Goal: Find specific page/section: Find specific page/section

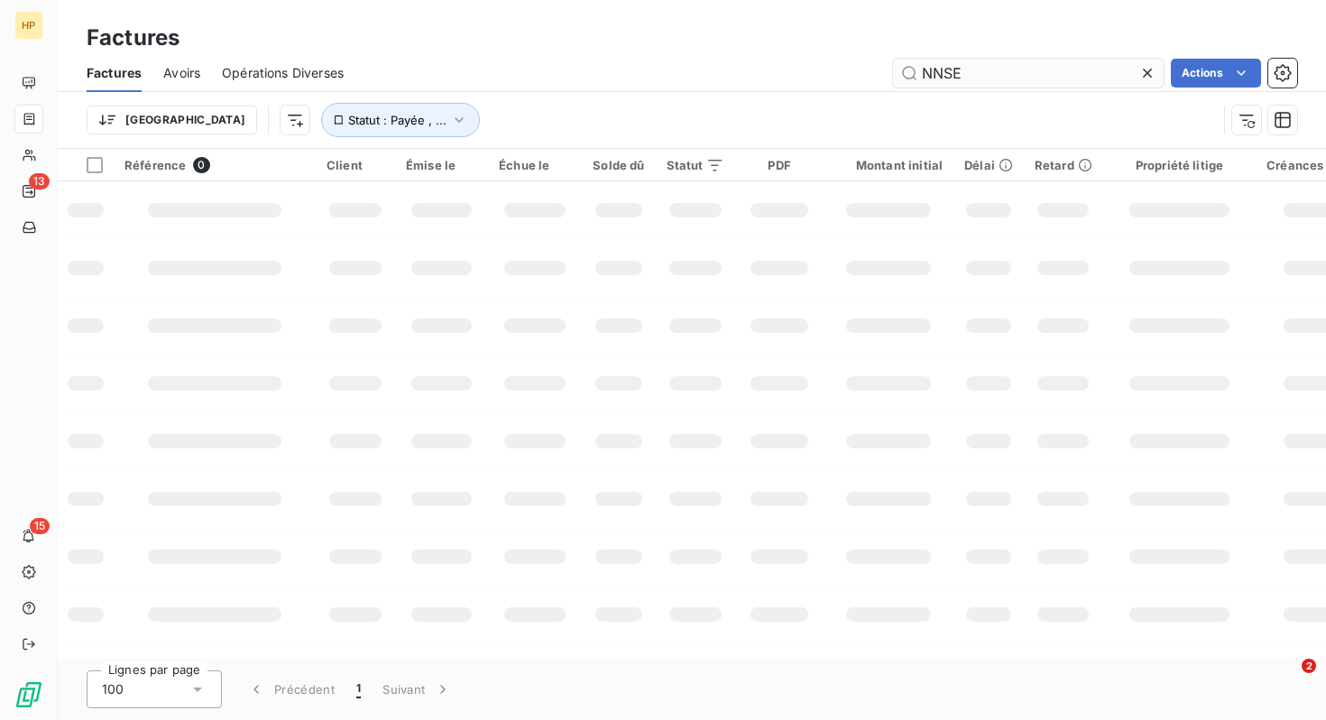
click at [967, 77] on input "NNSE" at bounding box center [1028, 73] width 271 height 29
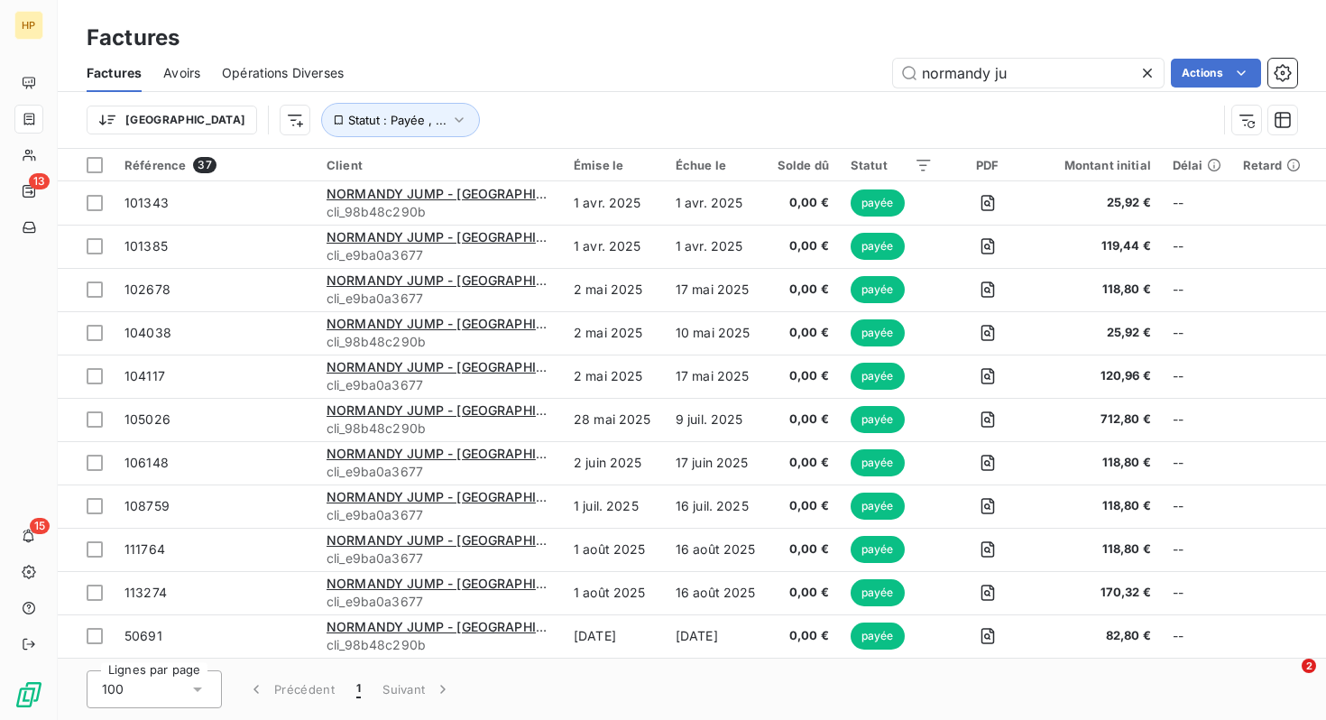
type input "normandy ju"
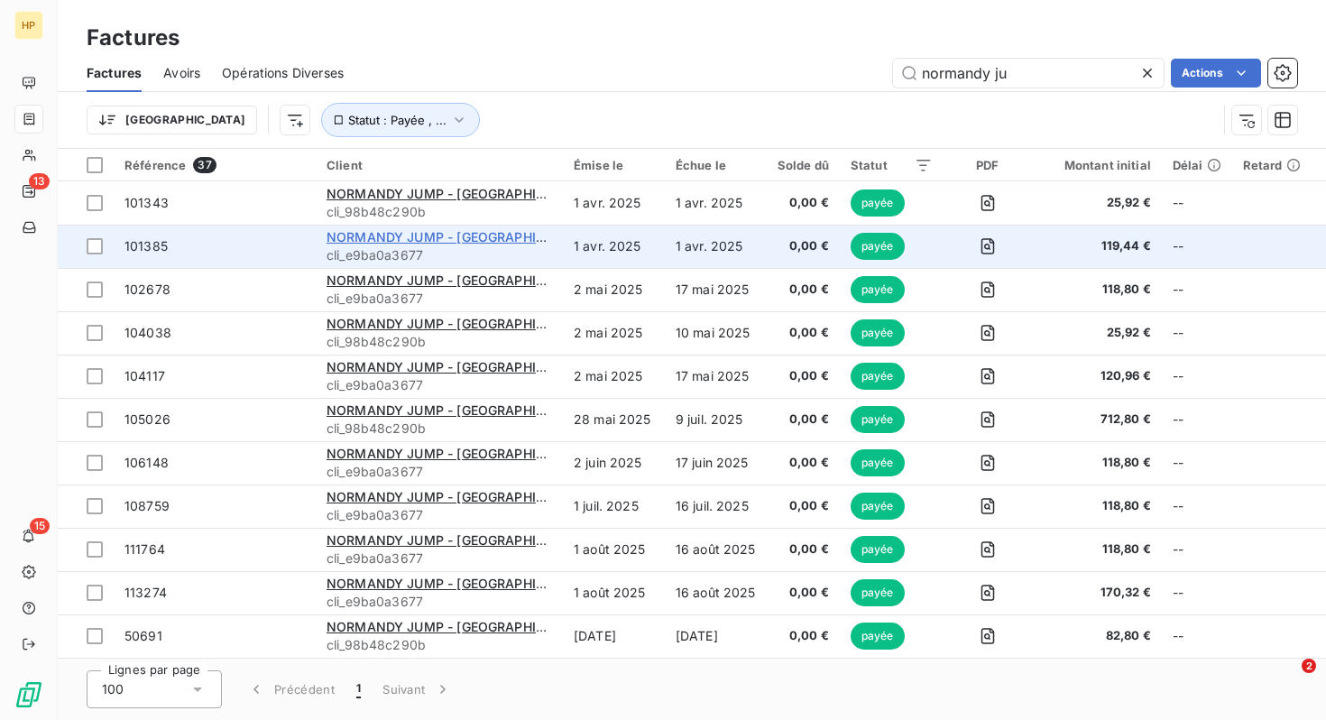
click at [459, 240] on span "NORMANDY JUMP - [GEOGRAPHIC_DATA]" at bounding box center [457, 236] width 261 height 15
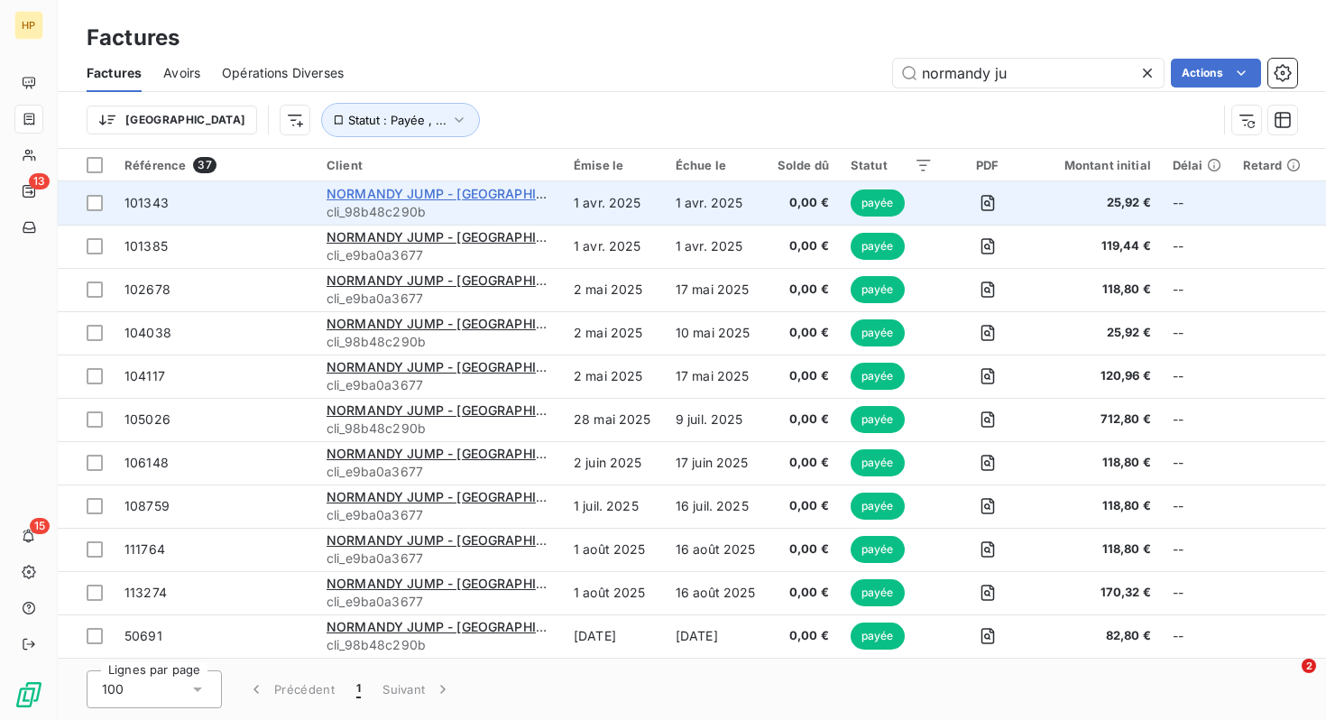
click at [412, 187] on span "NORMANDY JUMP - [GEOGRAPHIC_DATA]" at bounding box center [457, 193] width 261 height 15
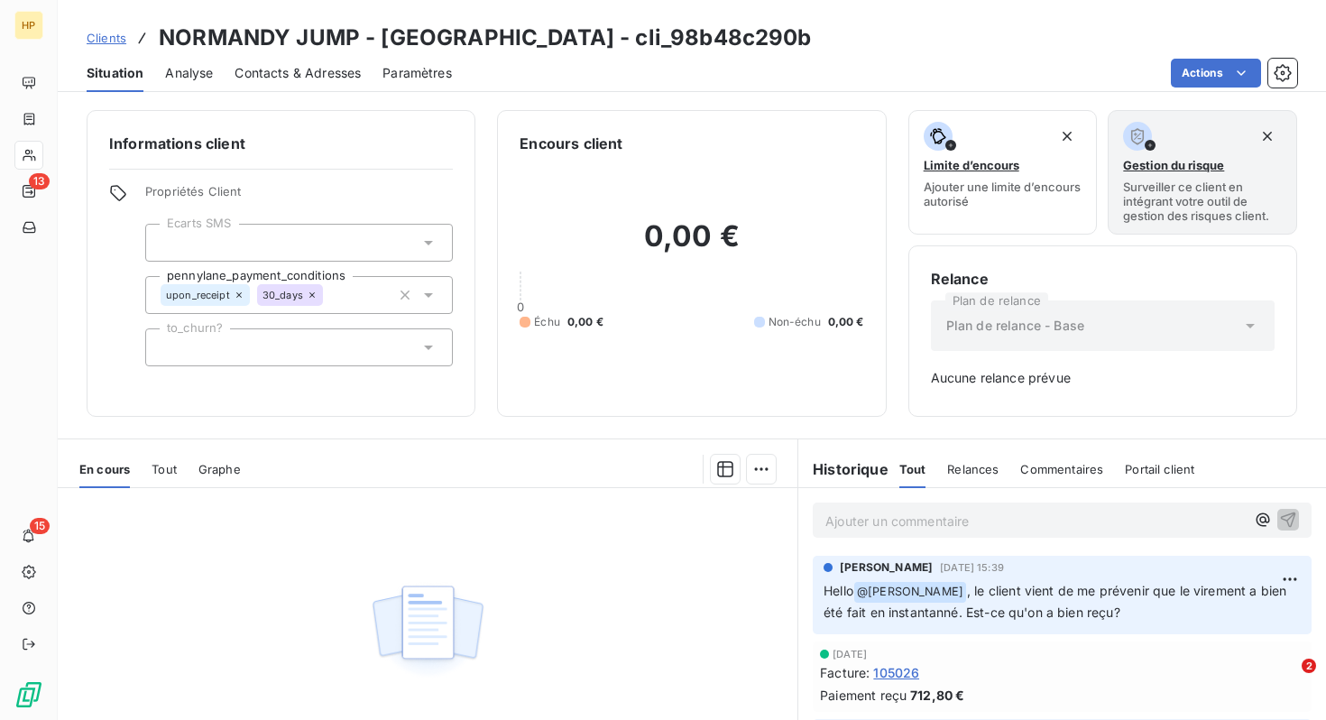
click at [879, 532] on div "Ajouter un commentaire ﻿" at bounding box center [1062, 520] width 499 height 35
